Goal: Information Seeking & Learning: Find specific fact

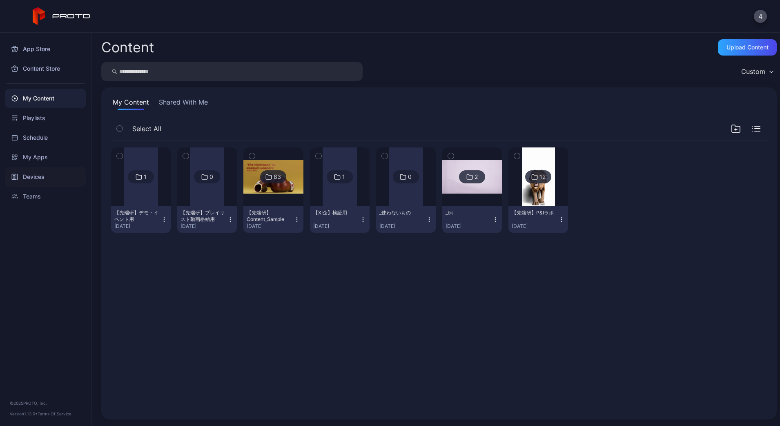
click at [35, 173] on div "Devices" at bounding box center [45, 177] width 81 height 20
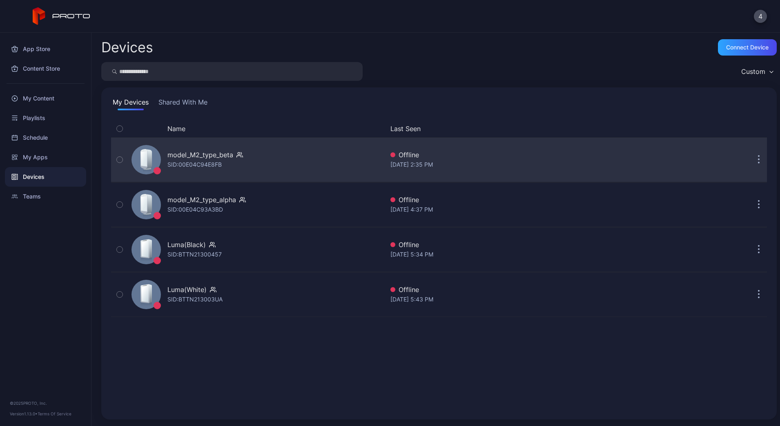
click at [245, 170] on div "model_M2_type_beta SID: 00E04C94E8FB" at bounding box center [256, 159] width 256 height 41
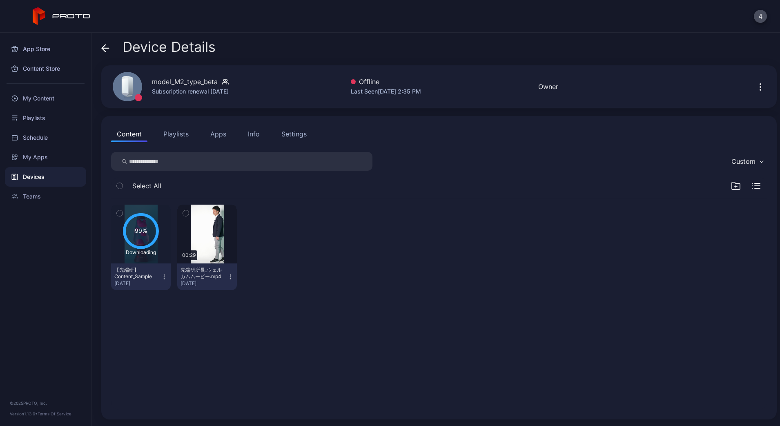
click at [257, 130] on div "Info" at bounding box center [254, 134] width 12 height 10
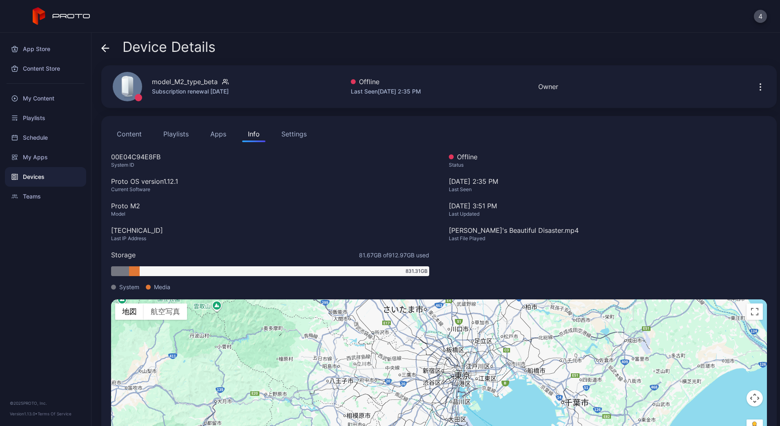
scroll to position [36, 0]
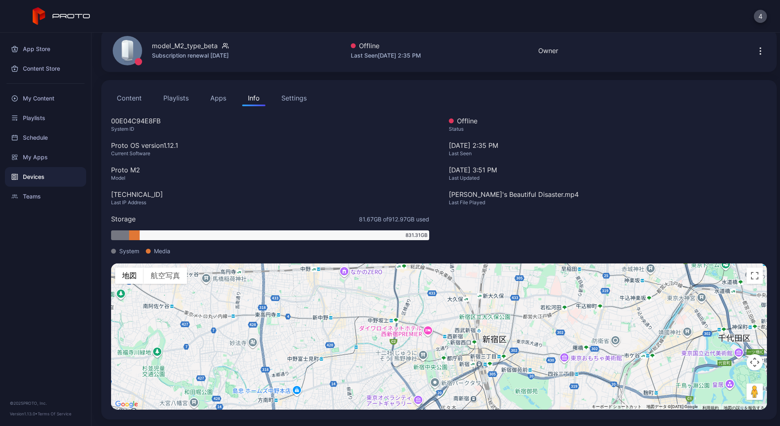
drag, startPoint x: 463, startPoint y: 345, endPoint x: 456, endPoint y: 302, distance: 43.4
click at [456, 302] on div "キーボードでのドラッグ操作を有効にするには、Alt+Enter キーを押します。キーボードでのドラッグが有効になったら、矢印キーを使用してマーカーを移動します…" at bounding box center [439, 337] width 656 height 146
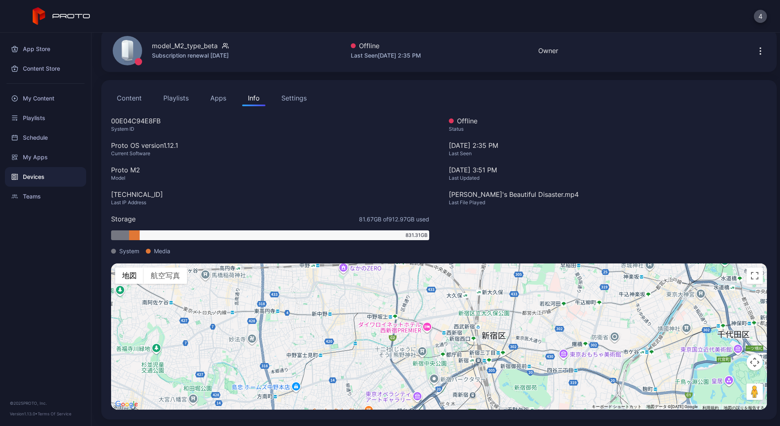
click at [438, 361] on gmp-advanced-marker at bounding box center [438, 361] width 0 height 0
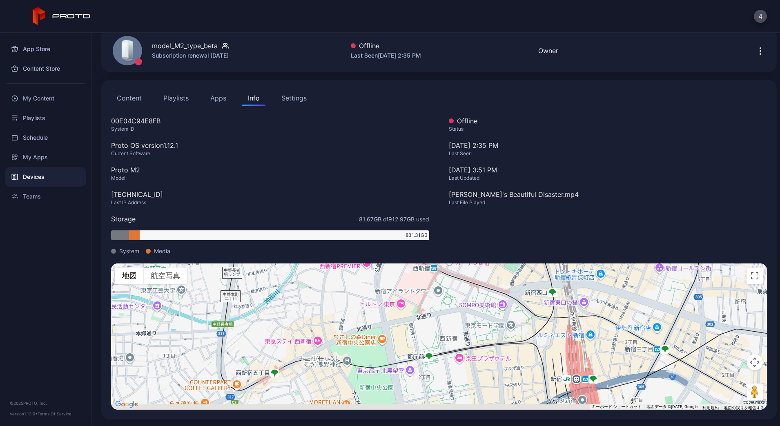
drag, startPoint x: 459, startPoint y: 373, endPoint x: 454, endPoint y: 339, distance: 33.9
click at [454, 339] on div "キーボードでのドラッグ操作を有効にするには、Alt+Enter キーを押します。キーボードでのドラッグが有効になったら、矢印キーを使用してマーカーを移動します…" at bounding box center [439, 337] width 656 height 146
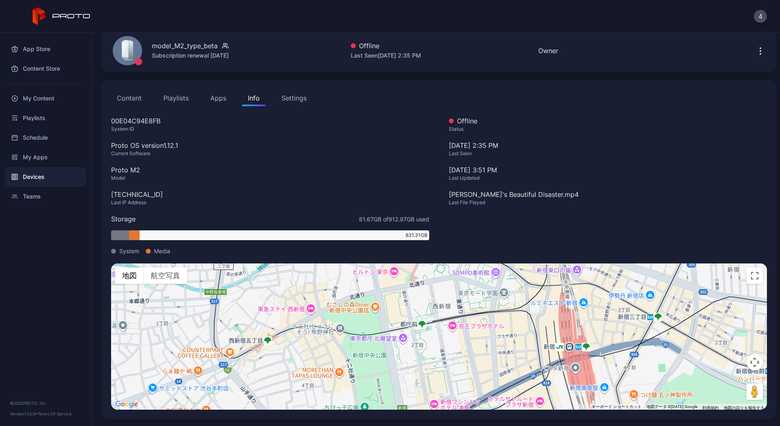
click at [404, 350] on gmp-advanced-marker at bounding box center [404, 350] width 0 height 0
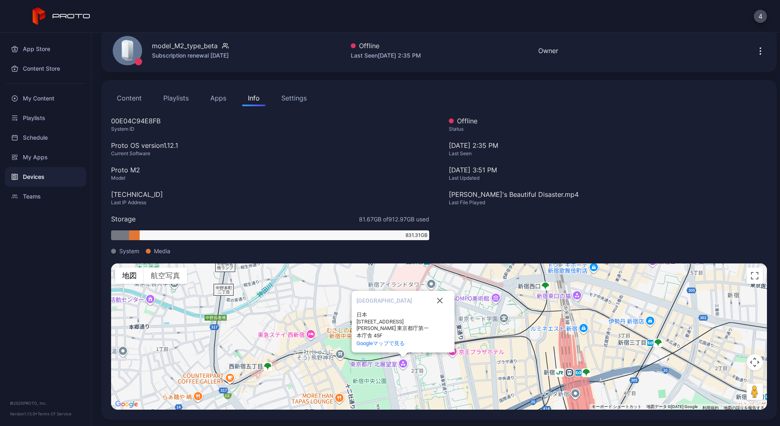
click at [55, 181] on div "Devices" at bounding box center [45, 177] width 81 height 20
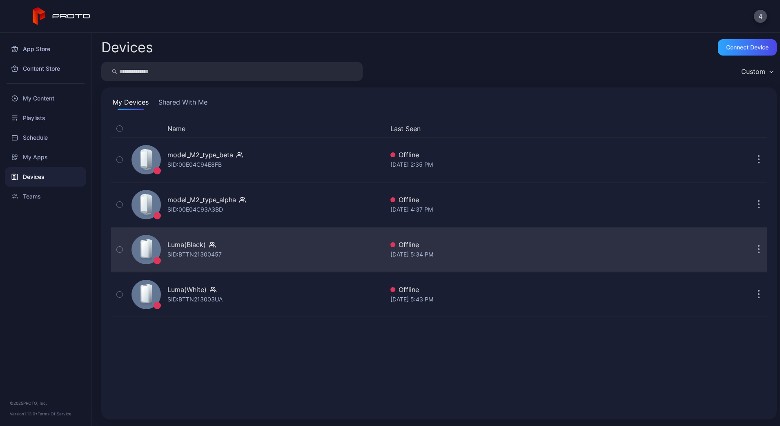
click at [257, 255] on div "Luma(Black) SID: BTTN21300457" at bounding box center [256, 249] width 256 height 41
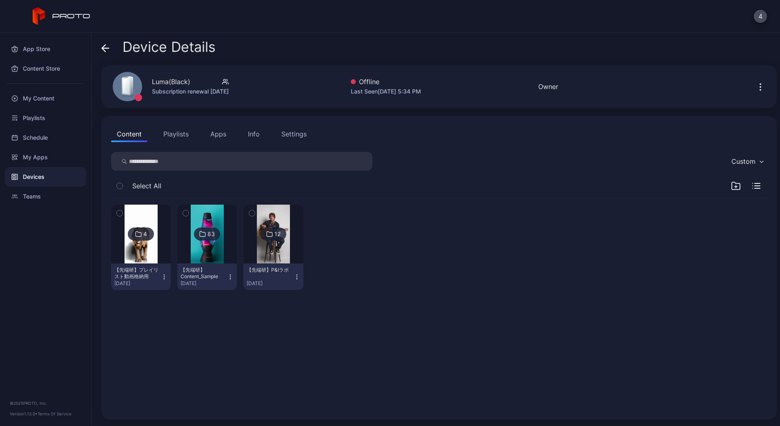
click at [248, 137] on div "Info" at bounding box center [254, 134] width 12 height 10
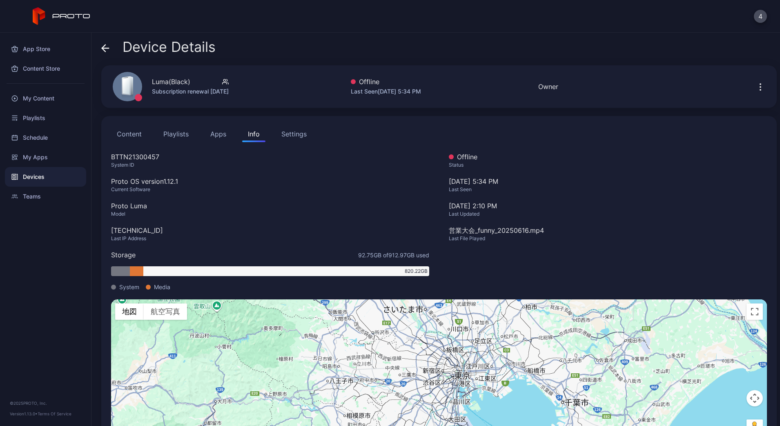
click at [439, 373] on gmp-advanced-marker at bounding box center [439, 373] width 0 height 0
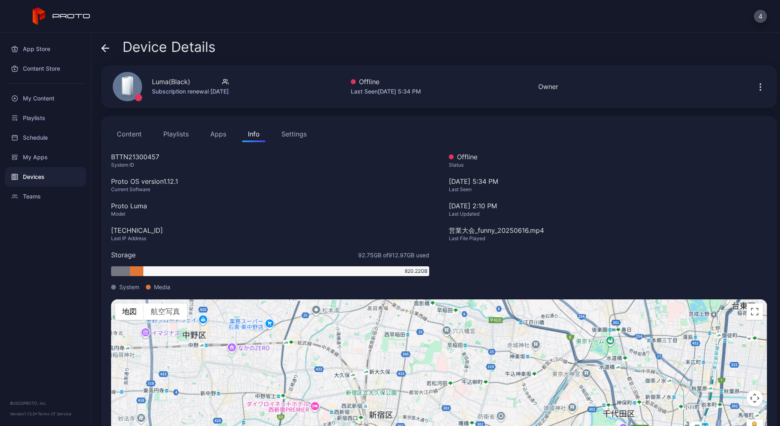
drag, startPoint x: 432, startPoint y: 392, endPoint x: 437, endPoint y: 313, distance: 79.9
click at [436, 314] on div "キーボードでのドラッグ操作を有効にするには、Alt+Enter キーを押します。キーボードでのドラッグが有効になったら、矢印キーを使用してマーカーを移動します…" at bounding box center [439, 373] width 656 height 146
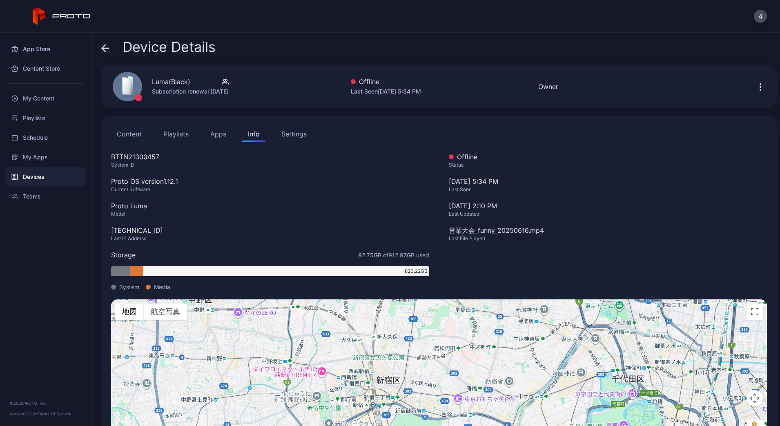
click at [333, 406] on gmp-advanced-marker at bounding box center [333, 406] width 0 height 0
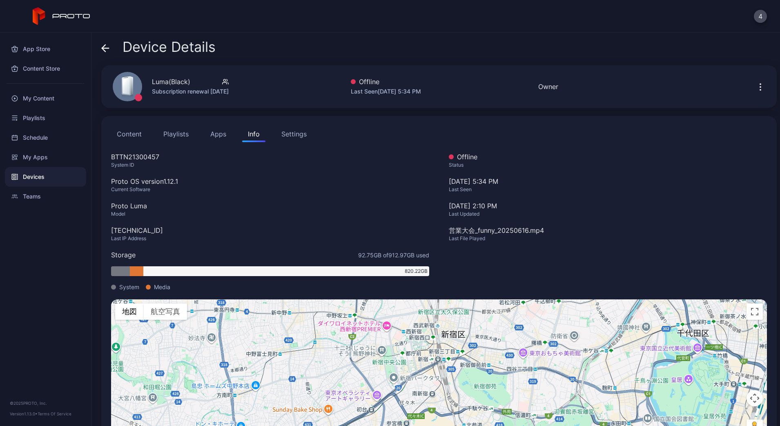
drag, startPoint x: 343, startPoint y: 395, endPoint x: 402, endPoint y: 353, distance: 73.2
click at [402, 353] on div "キーボードでのドラッグ操作を有効にするには、Alt+Enter キーを押します。キーボードでのドラッグが有効になったら、矢印キーを使用してマーカーを移動します…" at bounding box center [439, 373] width 656 height 146
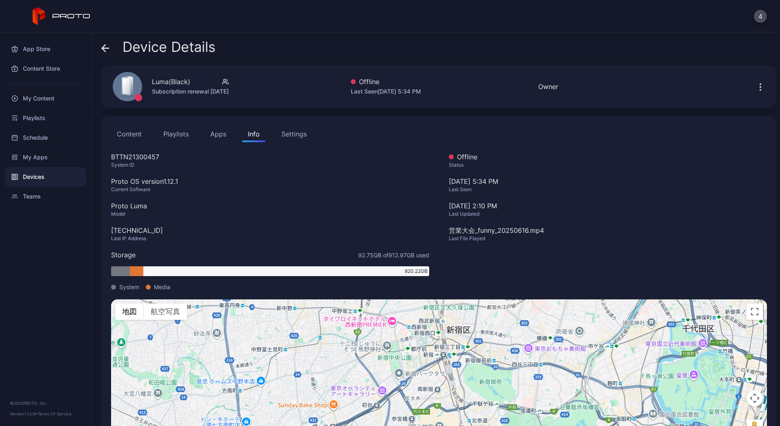
click at [403, 356] on gmp-advanced-marker at bounding box center [403, 356] width 0 height 0
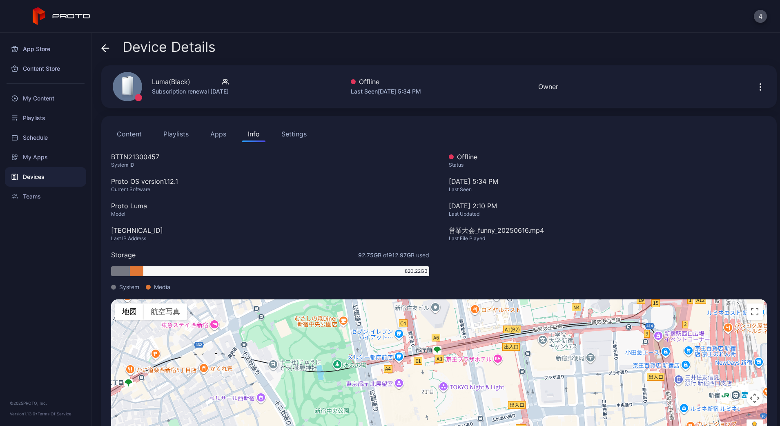
click at [401, 400] on gmp-advanced-marker at bounding box center [401, 400] width 0 height 0
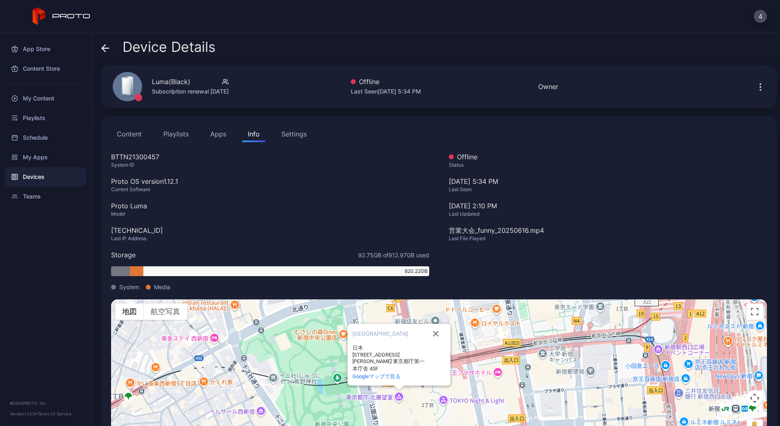
click at [394, 390] on div "キーボードでのドラッグ操作を有効にするには、Alt+Enter キーを押します。キーボードでのドラッグが有効になったら、矢印キーを使用してマーカーを移動します…" at bounding box center [439, 373] width 656 height 146
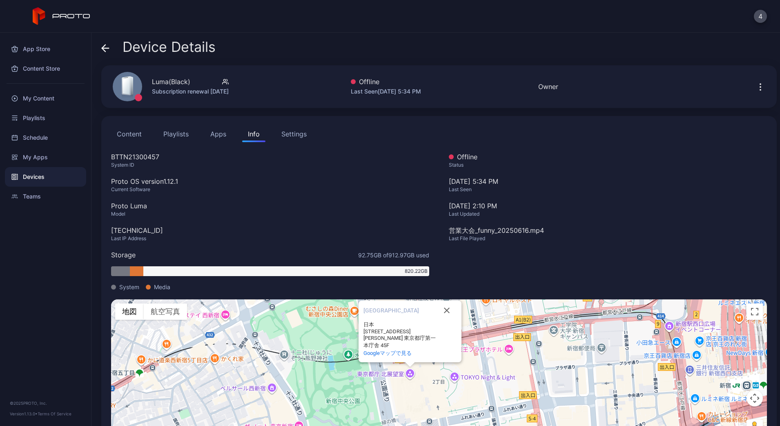
drag, startPoint x: 419, startPoint y: 400, endPoint x: 431, endPoint y: 370, distance: 32.5
click at [431, 370] on div "キーボードでのドラッグ操作を有効にするには、Alt+Enter キーを押します。キーボードでのドラッグが有効になったら、矢印キーを使用してマーカーを移動します…" at bounding box center [439, 373] width 656 height 146
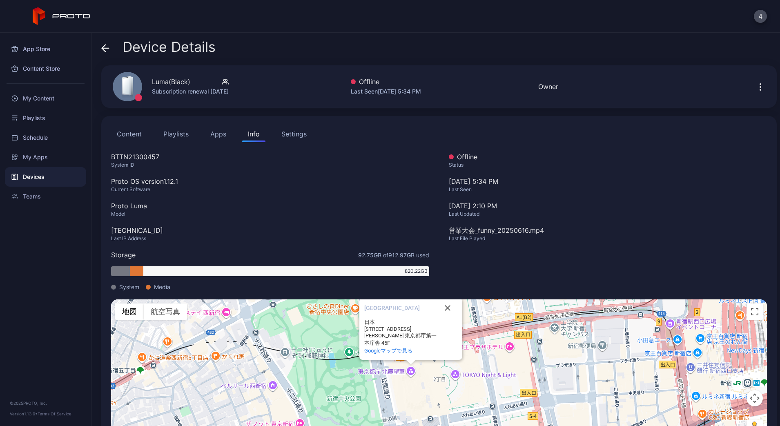
scroll to position [36, 0]
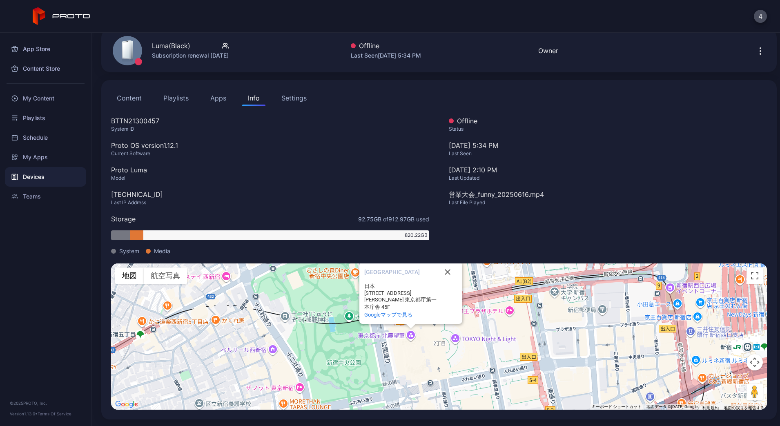
click at [126, 102] on button "Content" at bounding box center [129, 98] width 36 height 16
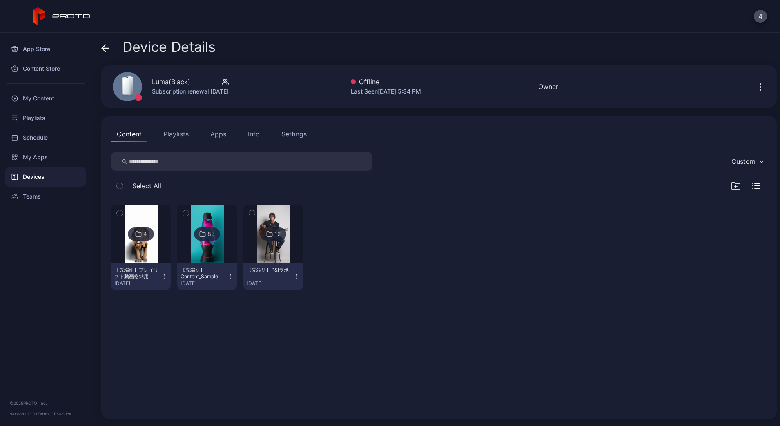
click at [243, 136] on button "Info" at bounding box center [253, 134] width 23 height 16
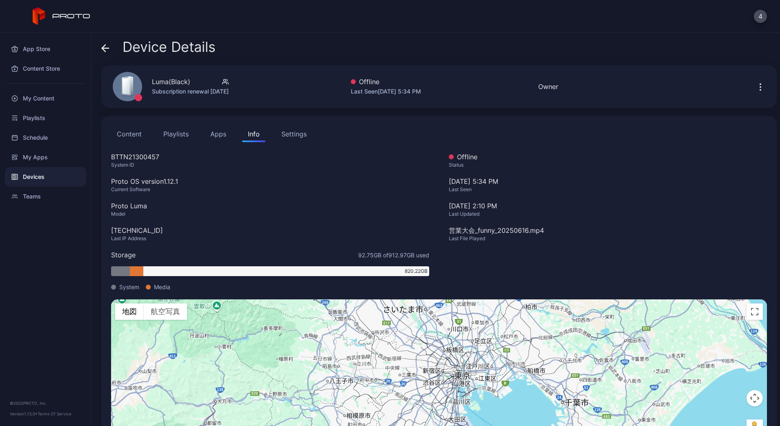
click at [119, 165] on div "System ID" at bounding box center [270, 165] width 318 height 7
click at [138, 165] on div "System ID" at bounding box center [270, 165] width 318 height 7
copy div "System ID"
click at [35, 177] on div "Devices" at bounding box center [45, 177] width 81 height 20
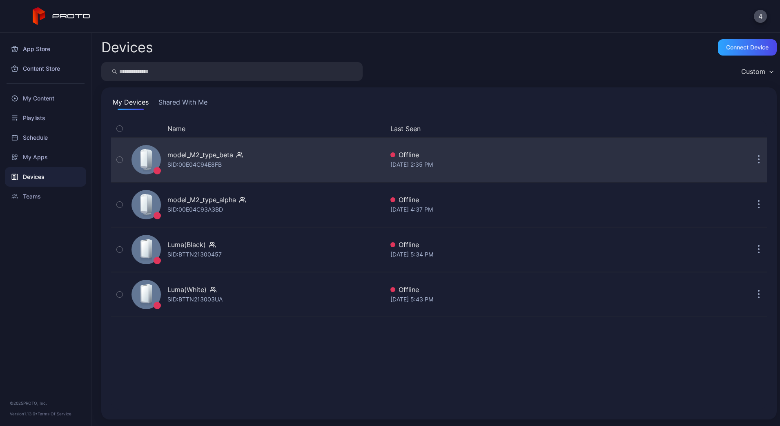
click at [203, 155] on div "model_M2_type_beta" at bounding box center [201, 155] width 66 height 10
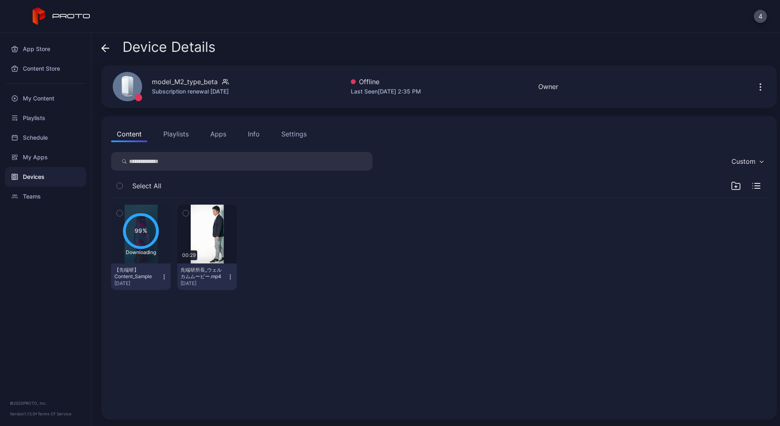
click at [311, 134] on button "Settings" at bounding box center [294, 134] width 37 height 16
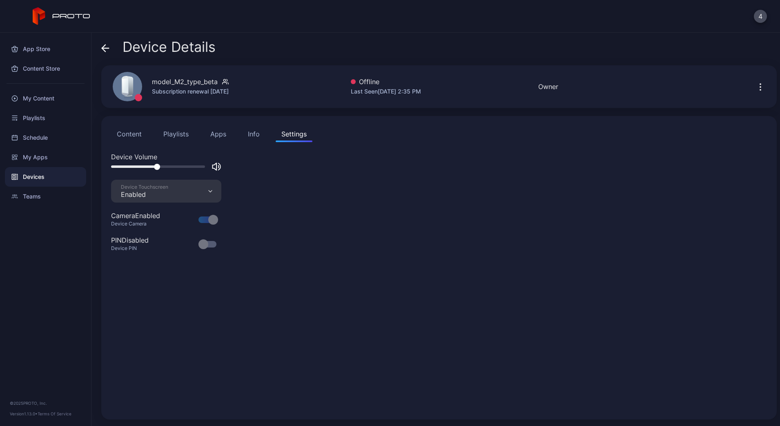
click at [250, 135] on div "Info" at bounding box center [254, 134] width 12 height 10
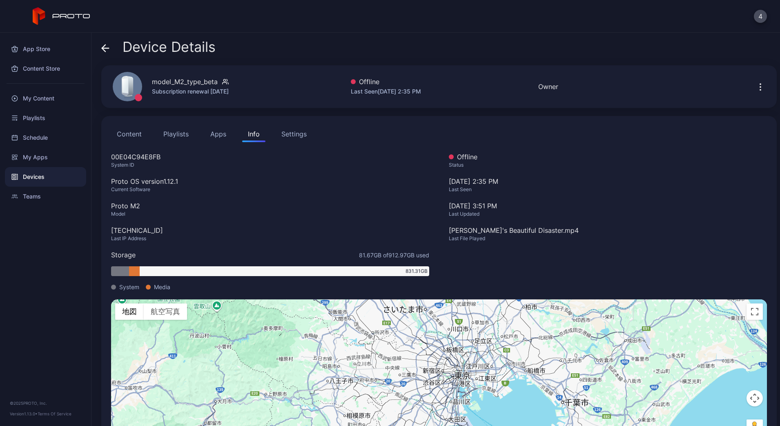
click at [554, 87] on div "Owner" at bounding box center [549, 87] width 20 height 10
click at [757, 19] on button "4" at bounding box center [760, 16] width 13 height 13
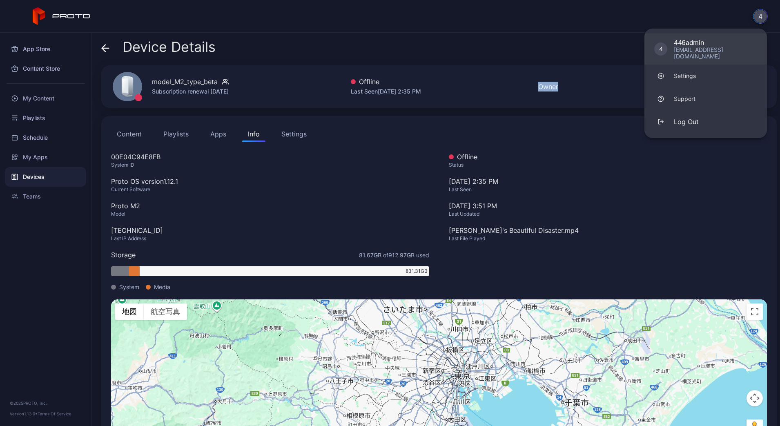
click at [691, 51] on div "[EMAIL_ADDRESS][DOMAIN_NAME]" at bounding box center [715, 53] width 83 height 13
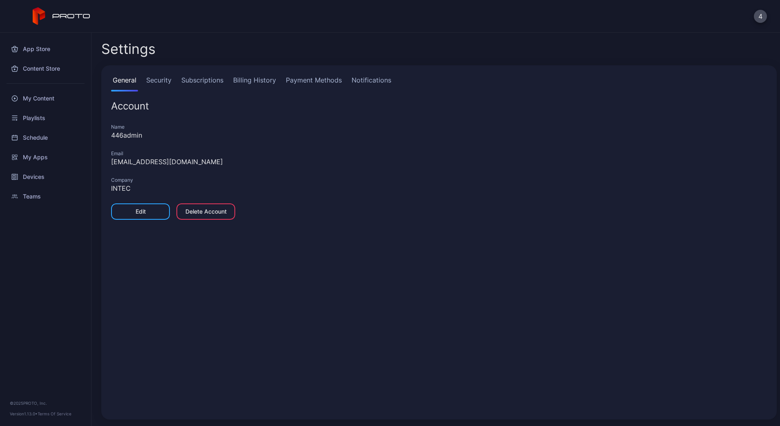
click at [131, 161] on div "[EMAIL_ADDRESS][DOMAIN_NAME]" at bounding box center [439, 162] width 656 height 10
click at [182, 164] on div "[EMAIL_ADDRESS][DOMAIN_NAME]" at bounding box center [439, 162] width 656 height 10
copy div "[EMAIL_ADDRESS][DOMAIN_NAME]"
click at [766, 16] on button "4" at bounding box center [760, 16] width 13 height 13
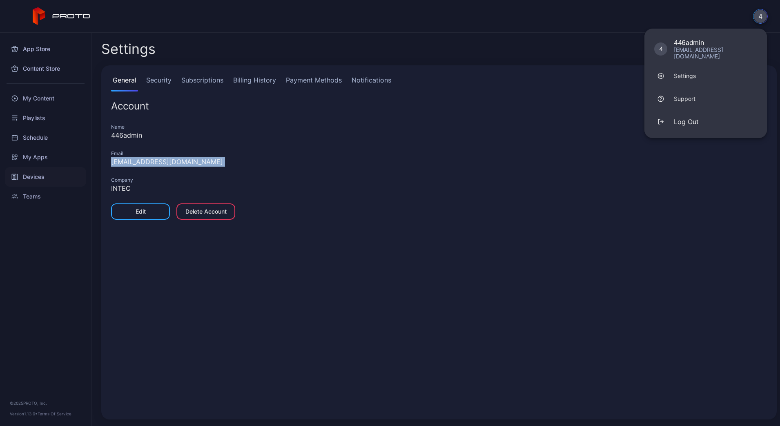
click at [40, 175] on div "Devices" at bounding box center [45, 177] width 81 height 20
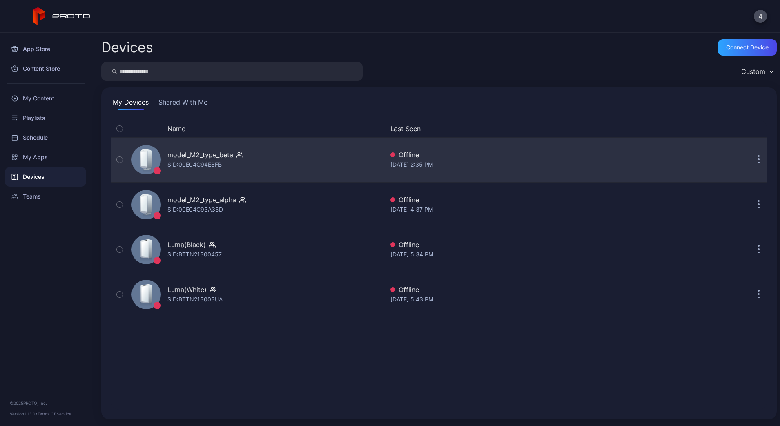
click at [271, 160] on div "model_M2_type_beta SID: 00E04C94E8FB" at bounding box center [256, 159] width 256 height 41
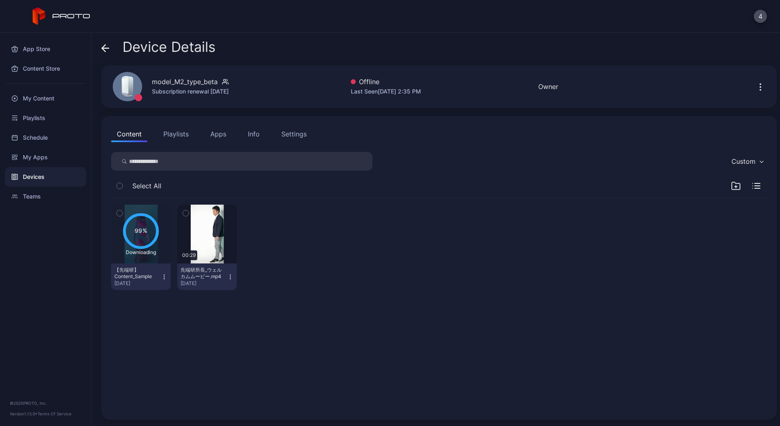
click at [258, 134] on div "Info" at bounding box center [254, 134] width 12 height 10
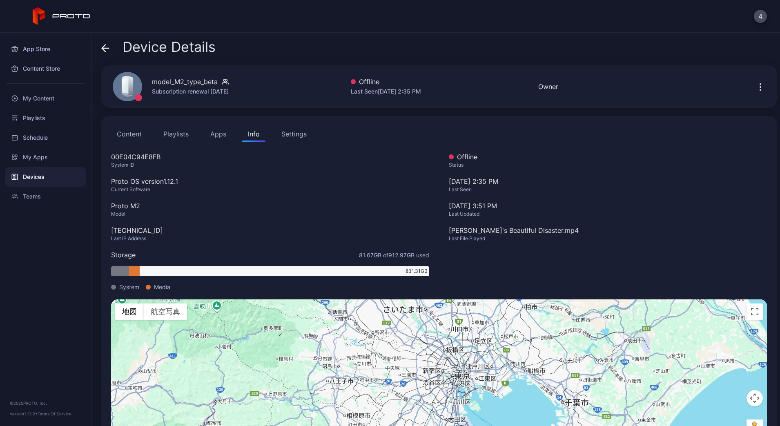
click at [173, 181] on div "Proto OS version 1.12.1" at bounding box center [270, 182] width 318 height 10
copy div "1.12.1"
click at [120, 190] on div "Current Software" at bounding box center [270, 189] width 318 height 7
click at [118, 181] on div "Proto OS version 1.12.1" at bounding box center [270, 182] width 318 height 10
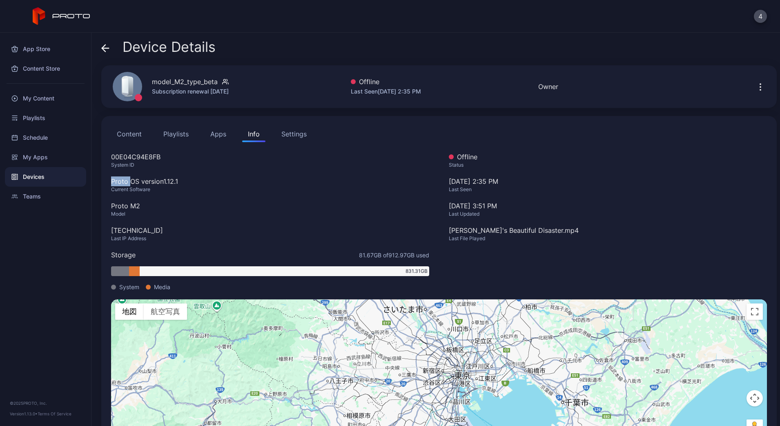
click at [118, 181] on div "Proto OS version 1.12.1" at bounding box center [270, 182] width 318 height 10
drag, startPoint x: 118, startPoint y: 181, endPoint x: 135, endPoint y: 182, distance: 16.8
click at [135, 182] on div "Proto OS version 1.12.1" at bounding box center [270, 182] width 318 height 10
click at [137, 183] on div "Proto OS version 1.12.1" at bounding box center [270, 182] width 318 height 10
copy div "Proto OS"
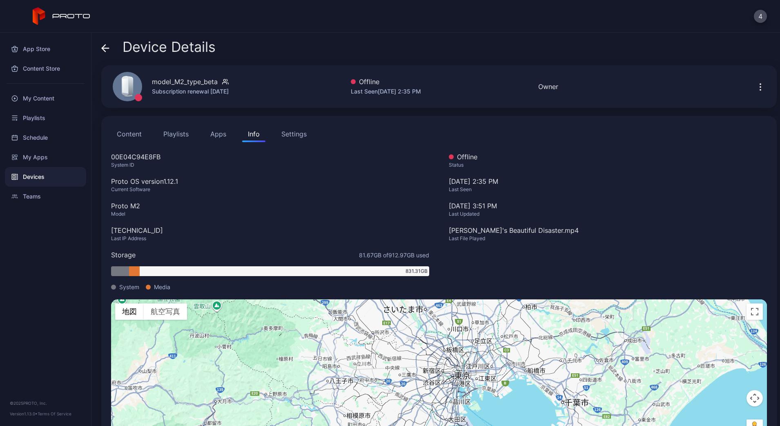
click at [107, 56] on div "Device Details" at bounding box center [158, 49] width 114 height 20
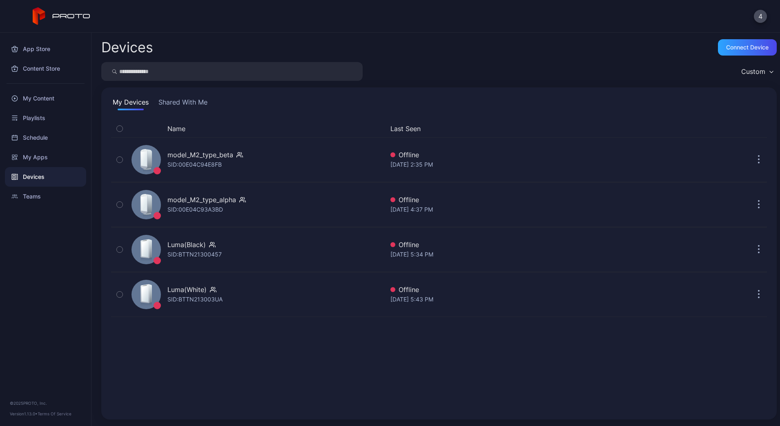
click at [206, 109] on button "Shared With Me" at bounding box center [183, 103] width 52 height 13
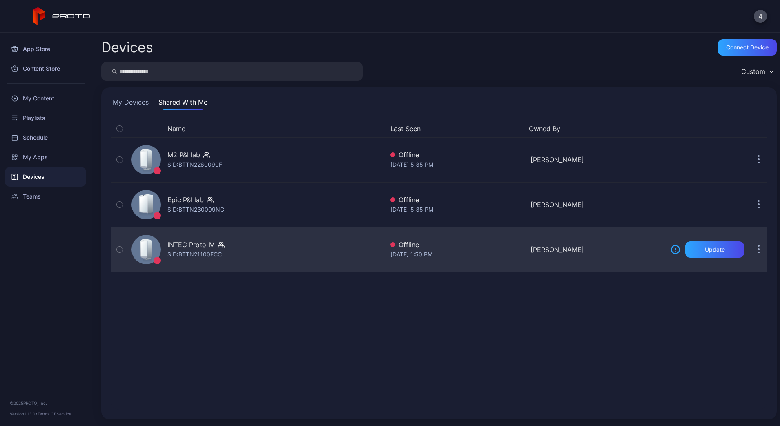
click at [215, 253] on div "SID: BTTN21100FCC" at bounding box center [195, 255] width 54 height 10
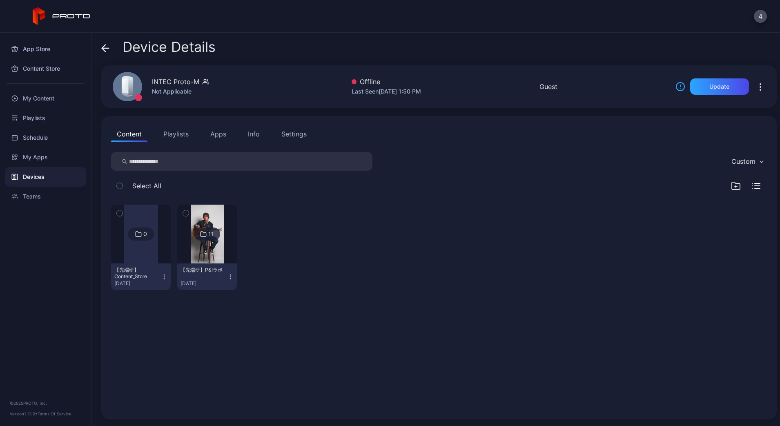
click at [255, 132] on div "Info" at bounding box center [254, 134] width 12 height 10
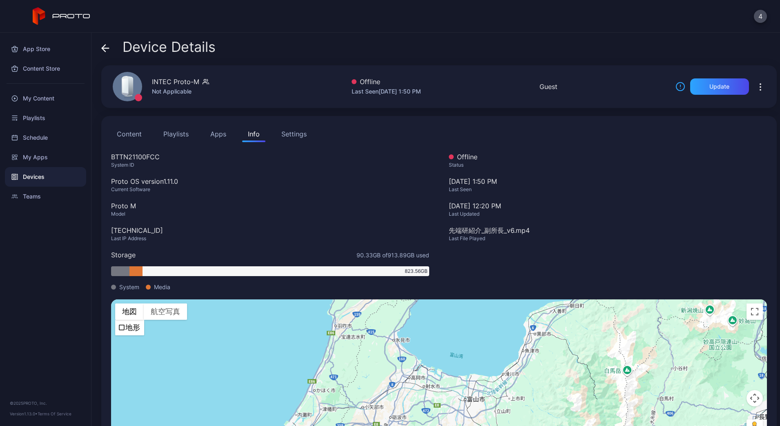
scroll to position [36, 0]
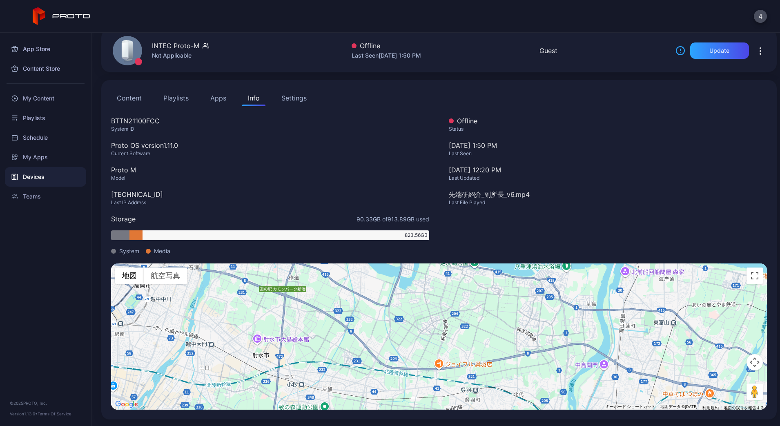
drag, startPoint x: 458, startPoint y: 334, endPoint x: 425, endPoint y: 387, distance: 62.1
click at [425, 387] on div "キーボードでのドラッグ操作を有効にするには、Alt+Enter キーを押します。キーボードでのドラッグが有効になったら、矢印キーを使用してマーカーを移動します…" at bounding box center [439, 337] width 656 height 146
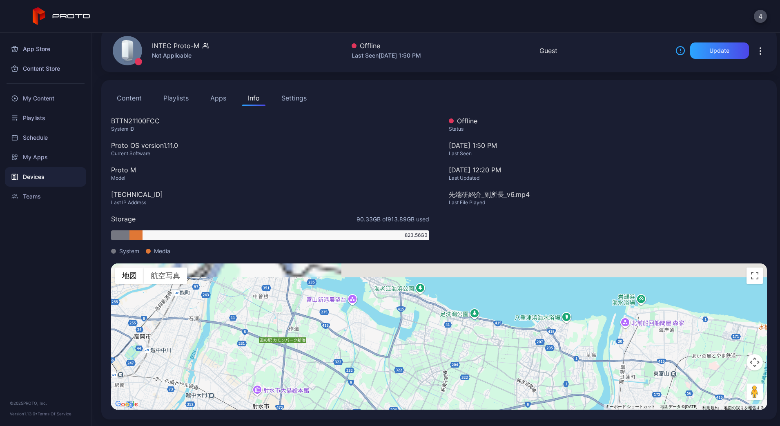
drag, startPoint x: 418, startPoint y: 309, endPoint x: 412, endPoint y: 372, distance: 63.3
click at [412, 372] on div "キーボードでのドラッグ操作を有効にするには、Alt+Enter キーを押します。キーボードでのドラッグが有効になったら、矢印キーを使用してマーカーを移動します…" at bounding box center [439, 337] width 656 height 146
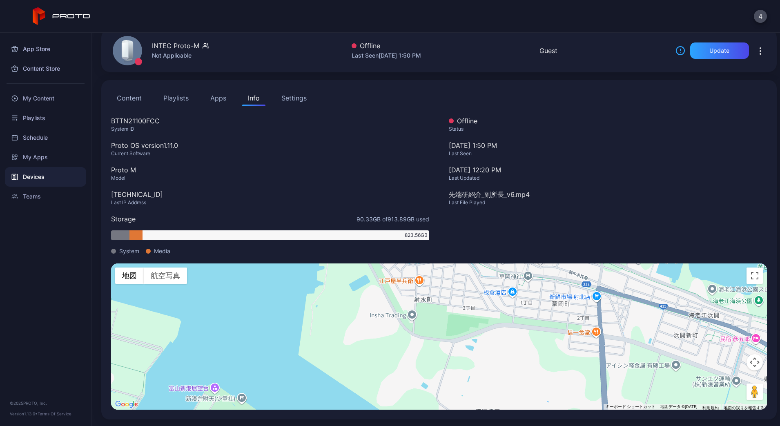
drag, startPoint x: 338, startPoint y: 312, endPoint x: 338, endPoint y: 369, distance: 56.8
click at [325, 372] on div "キーボードでのドラッグ操作を有効にするには、Alt+Enter キーを押します。キーボードでのドラッグが有効になったら、矢印キーを使用してマーカーを移動します…" at bounding box center [439, 337] width 656 height 146
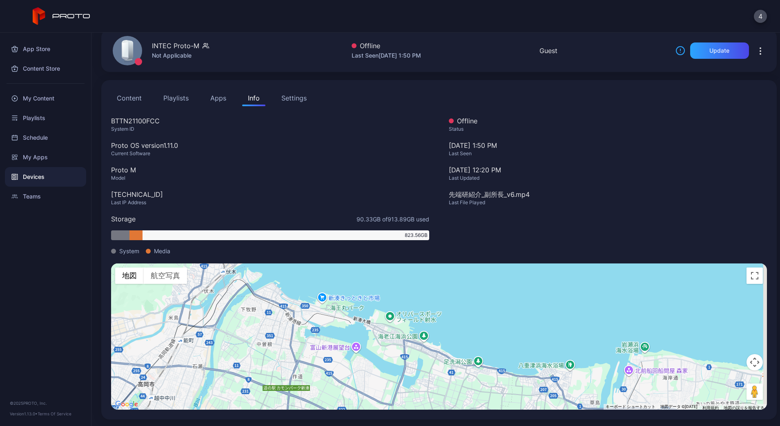
click at [384, 342] on gmp-advanced-marker at bounding box center [384, 342] width 0 height 0
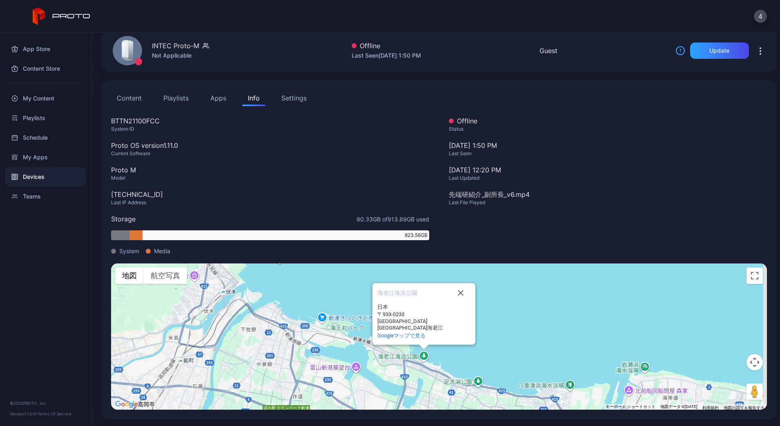
click at [384, 362] on gmp-advanced-marker at bounding box center [384, 362] width 0 height 0
click at [456, 299] on button "閉じる" at bounding box center [461, 293] width 20 height 20
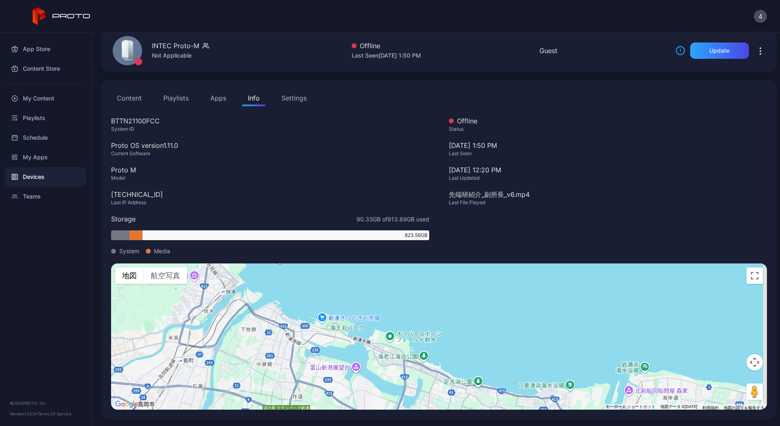
click at [384, 362] on gmp-advanced-marker at bounding box center [384, 362] width 0 height 0
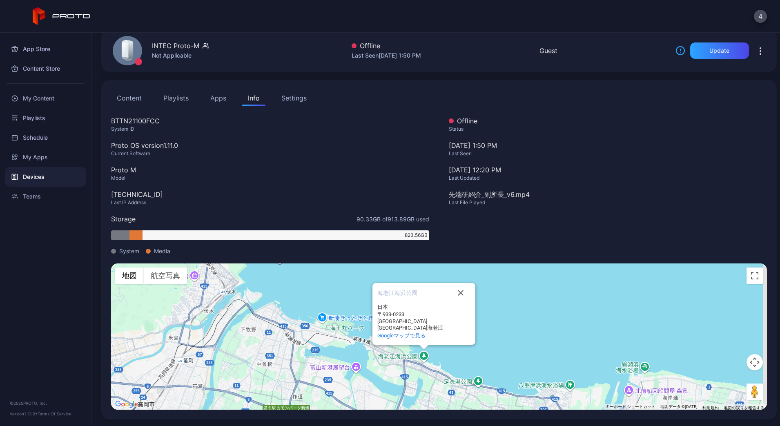
click at [349, 361] on div "キーボードでのドラッグ操作を有効にするには、Alt+Enter キーを押します。キーボードでのドラッグが有効になったら、矢印キーを使用してマーカーを移動します…" at bounding box center [439, 337] width 656 height 146
click at [459, 293] on button "閉じる" at bounding box center [461, 293] width 20 height 20
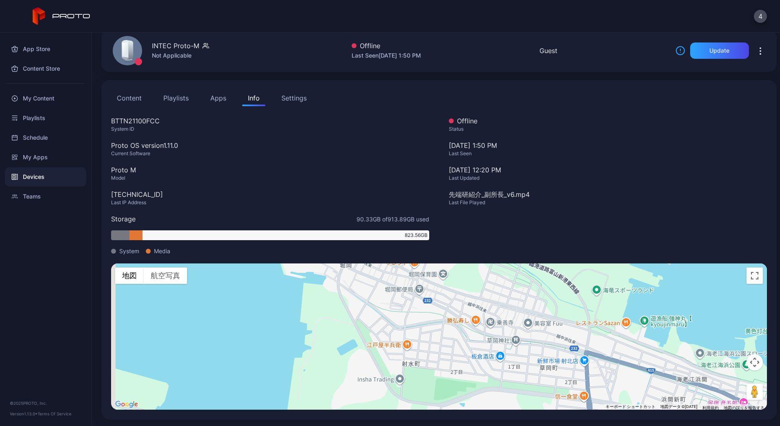
click at [427, 373] on gmp-advanced-marker at bounding box center [427, 373] width 0 height 0
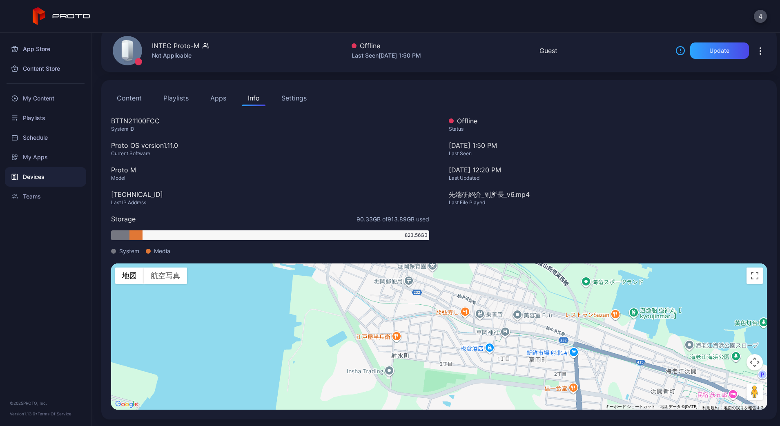
drag, startPoint x: 434, startPoint y: 368, endPoint x: 423, endPoint y: 360, distance: 13.4
click at [423, 360] on div "キーボードでのドラッグ操作を有効にするには、Alt+Enter キーを押します。キーボードでのドラッグが有効になったら、矢印キーを使用してマーカーを移動します…" at bounding box center [439, 337] width 656 height 146
click at [416, 365] on gmp-advanced-marker at bounding box center [416, 365] width 0 height 0
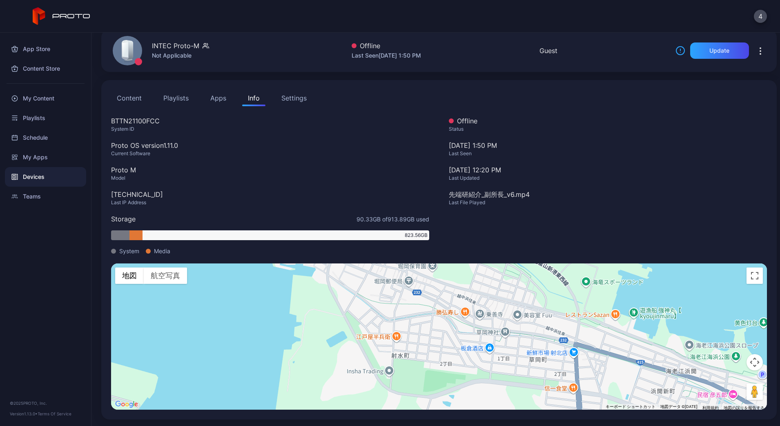
click at [416, 365] on gmp-advanced-marker at bounding box center [416, 365] width 0 height 0
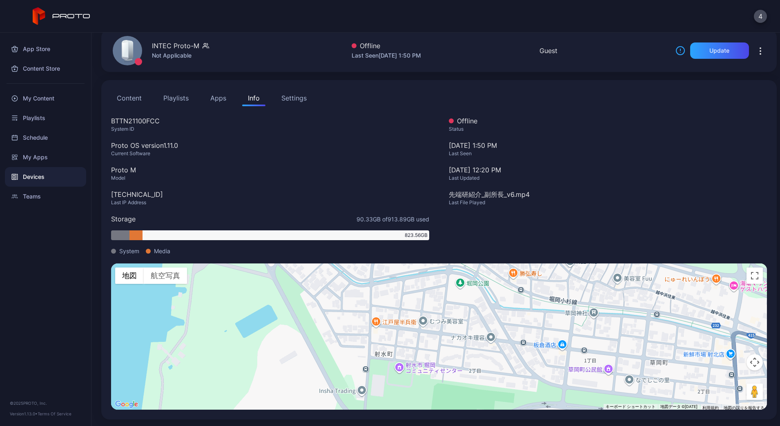
click at [413, 357] on div "キーボードでのドラッグ操作を有効にするには、Alt+Enter キーを押します。キーボードでのドラッグが有効になったら、矢印キーを使用してマーカーを移動します…" at bounding box center [439, 337] width 656 height 146
click at [415, 373] on gmp-advanced-marker at bounding box center [415, 373] width 0 height 0
click at [437, 305] on button "閉じる" at bounding box center [437, 313] width 20 height 20
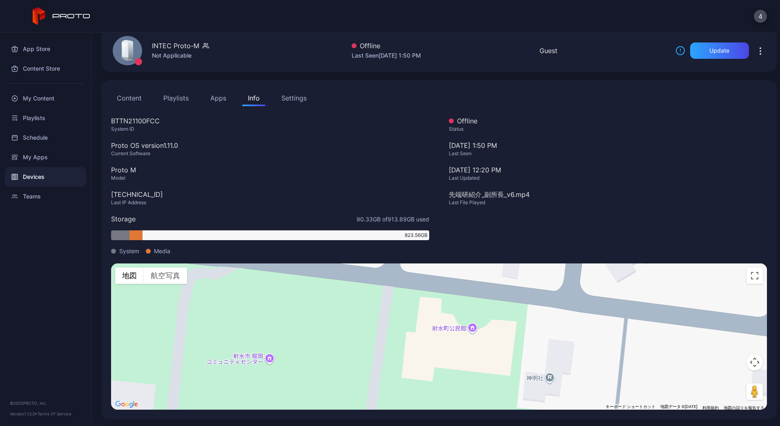
drag, startPoint x: 415, startPoint y: 385, endPoint x: 418, endPoint y: 344, distance: 40.5
click at [418, 344] on div "キーボードでのドラッグ操作を有効にするには、Alt+Enter キーを押します。キーボードでのドラッグが有効になったら、矢印キーを使用してマーカーを移動します…" at bounding box center [439, 337] width 656 height 146
click at [389, 366] on gmp-advanced-marker at bounding box center [389, 366] width 0 height 0
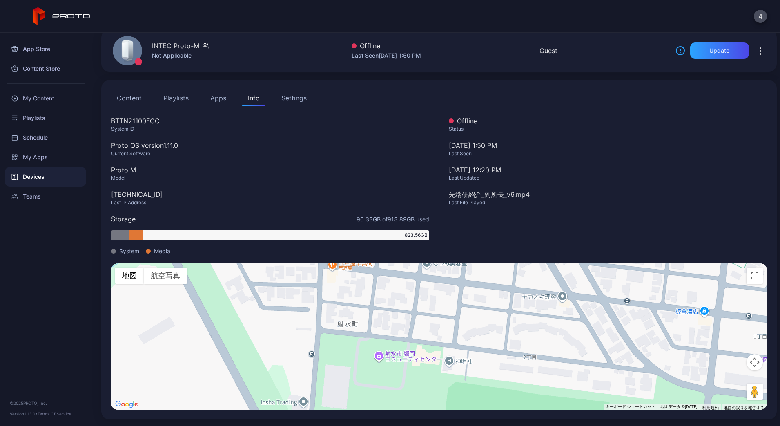
drag, startPoint x: 425, startPoint y: 375, endPoint x: 408, endPoint y: 380, distance: 17.2
click at [408, 380] on div "キーボードでのドラッグ操作を有効にするには、Alt+Enter キーを押します。キーボードでのドラッグが有効になったら、矢印キーを使用してマーカーを移動します…" at bounding box center [439, 337] width 656 height 146
click at [375, 358] on div "キーボードでのドラッグ操作を有効にするには、Alt+Enter キーを押します。キーボードでのドラッグが有効になったら、矢印キーを使用してマーカーを移動します…" at bounding box center [439, 337] width 656 height 146
click at [373, 357] on div "キーボードでのドラッグ操作を有効にするには、Alt+Enter キーを押します。キーボードでのドラッグが有効になったら、矢印キーを使用してマーカーを移動します…" at bounding box center [439, 337] width 656 height 146
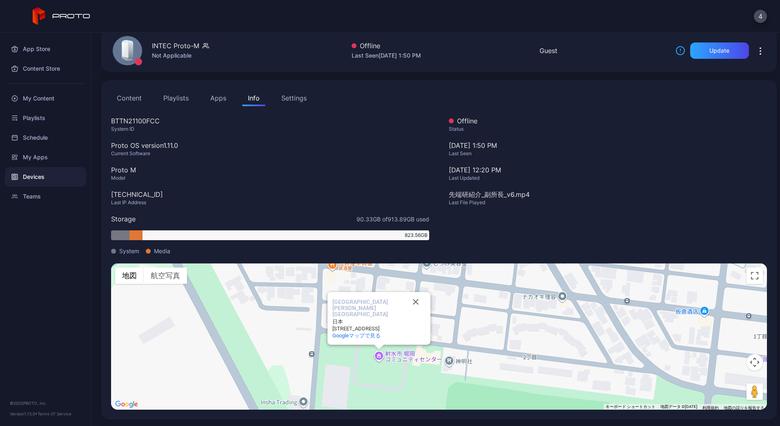
drag, startPoint x: 369, startPoint y: 328, endPoint x: 329, endPoint y: 317, distance: 42.3
click at [333, 326] on div "[STREET_ADDRESS]" at bounding box center [370, 329] width 74 height 6
copy div "[STREET_ADDRESS]"
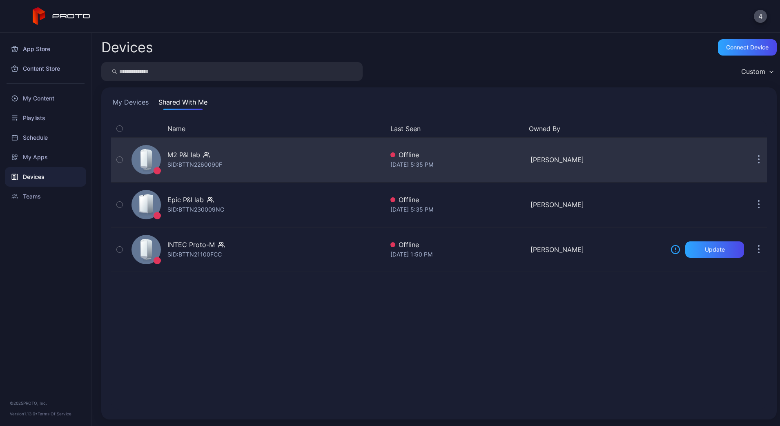
click at [214, 154] on div "M2 P&I lab" at bounding box center [195, 155] width 55 height 10
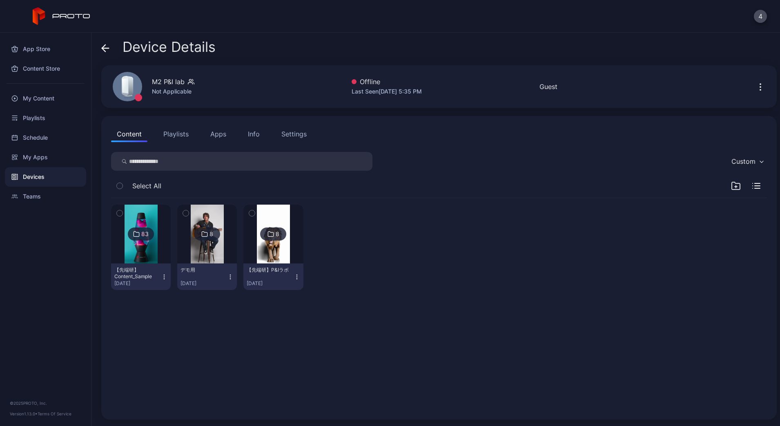
click at [249, 135] on div "Info" at bounding box center [254, 134] width 12 height 10
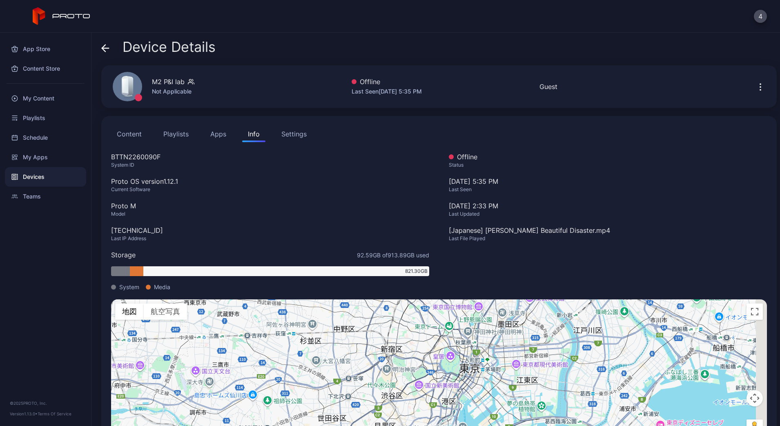
drag, startPoint x: 515, startPoint y: 382, endPoint x: 416, endPoint y: 302, distance: 127.2
click at [414, 300] on div "キーボードでのドラッグ操作を有効にするには、Alt+Enter キーを押します。キーボードでのドラッグが有効になったら、矢印キーを使用してマーカーを移動します…" at bounding box center [439, 373] width 656 height 146
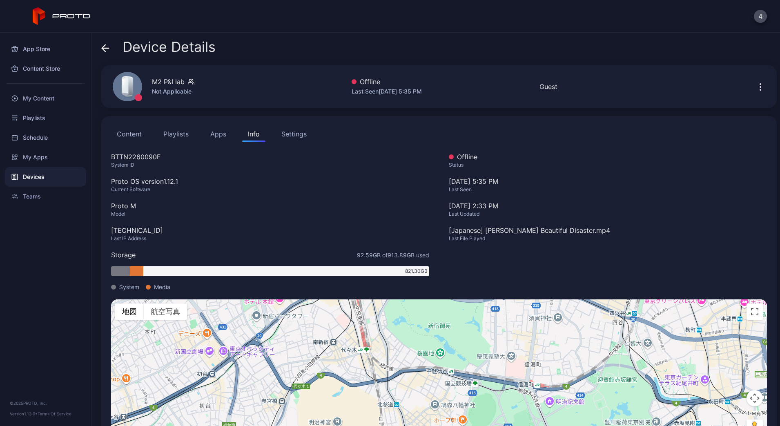
drag, startPoint x: 402, startPoint y: 359, endPoint x: 451, endPoint y: 408, distance: 69.9
click at [451, 408] on div "キーボードでのドラッグ操作を有効にするには、Alt+Enter キーを押します。キーボードでのドラッグが有効になったら、矢印キーを使用してマーカーを移動します…" at bounding box center [439, 373] width 656 height 146
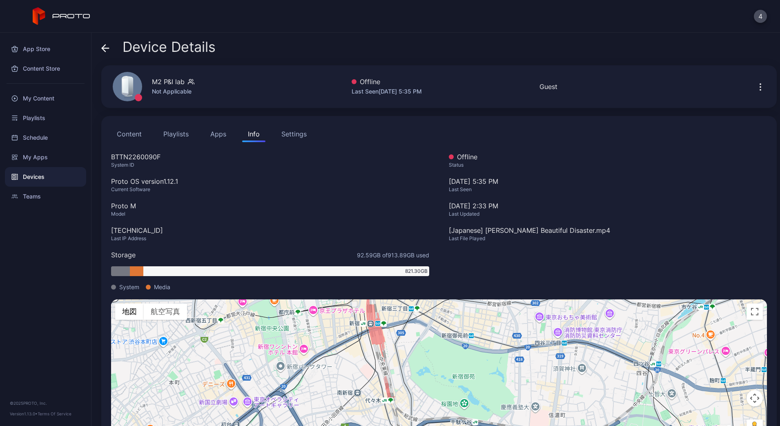
drag, startPoint x: 405, startPoint y: 335, endPoint x: 414, endPoint y: 380, distance: 46.2
click at [414, 380] on div "キーボードでのドラッグ操作を有効にするには、Alt+Enter キーを押します。キーボードでのドラッグが有効になったら、矢印キーを使用してマーカーを移動します…" at bounding box center [439, 373] width 656 height 146
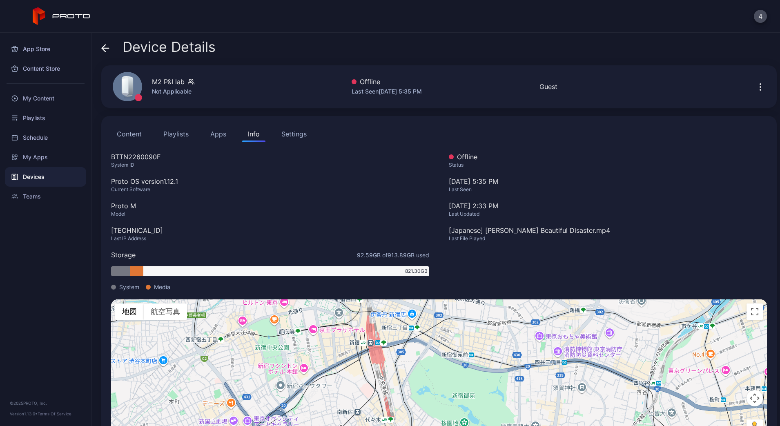
click at [289, 344] on gmp-advanced-marker at bounding box center [289, 344] width 0 height 0
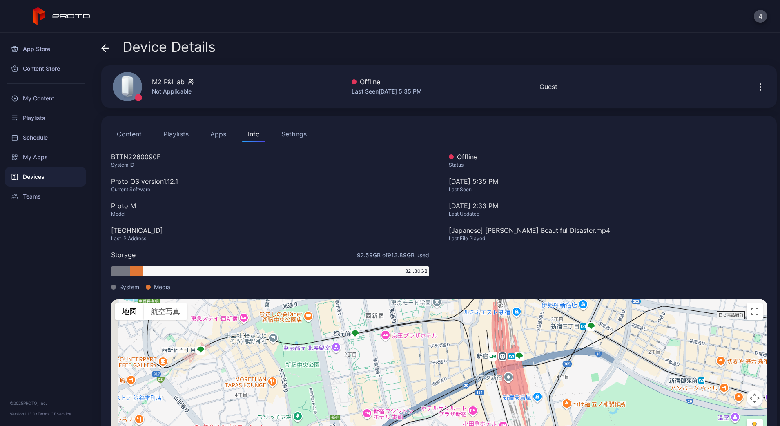
drag, startPoint x: 306, startPoint y: 346, endPoint x: 375, endPoint y: 376, distance: 75.9
click at [374, 376] on div "キーボードでのドラッグ操作を有効にするには、Alt+Enter キーを押します。キーボードでのドラッグが有効になったら、矢印キーを使用してマーカーを移動します…" at bounding box center [439, 373] width 656 height 146
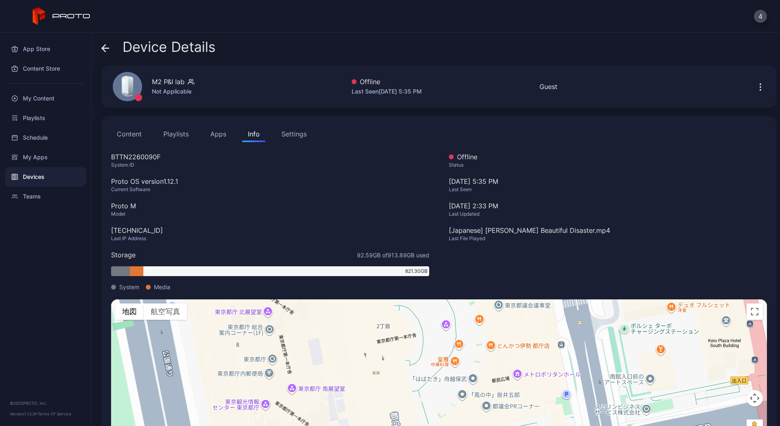
click at [275, 361] on gmp-advanced-marker at bounding box center [275, 361] width 0 height 0
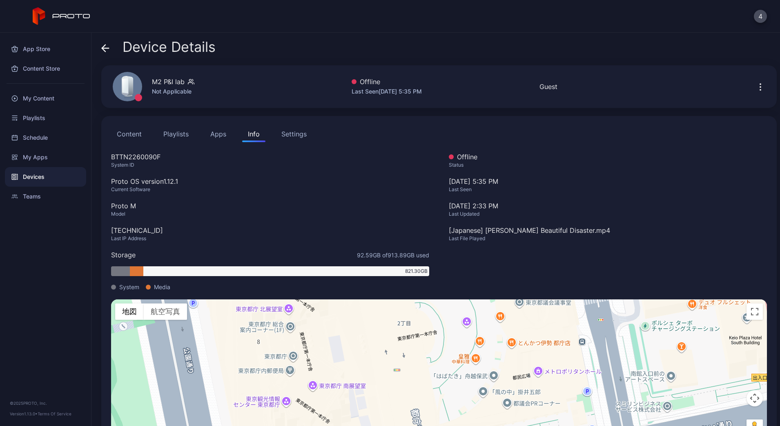
drag, startPoint x: 290, startPoint y: 354, endPoint x: 308, endPoint y: 354, distance: 17.6
click at [317, 351] on div "キーボードでのドラッグ操作を有効にするには、Alt+Enter キーを押します。キーボードでのドラッグが有効になったら、矢印キーを使用してマーカーを移動します…" at bounding box center [439, 373] width 656 height 146
click at [288, 357] on div "キーボードでのドラッグ操作を有効にするには、Alt+Enter キーを押します。キーボードでのドラッグが有効になったら、矢印キーを使用してマーカーを移動します…" at bounding box center [439, 373] width 656 height 146
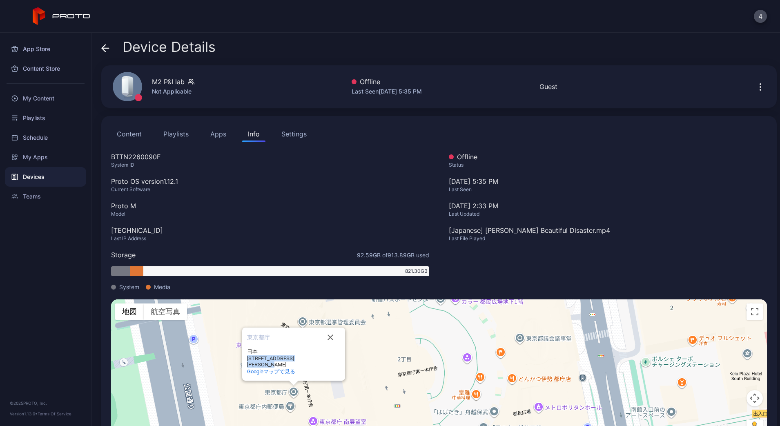
drag, startPoint x: 292, startPoint y: 360, endPoint x: 238, endPoint y: 357, distance: 54.0
click at [242, 357] on div "[GEOGRAPHIC_DATA] 東京都庁 日本 [STREET_ADDRESS][PERSON_NAME] Googleマップで見る" at bounding box center [293, 354] width 103 height 53
copy div "[STREET_ADDRESS][PERSON_NAME]"
